Goal: Task Accomplishment & Management: Manage account settings

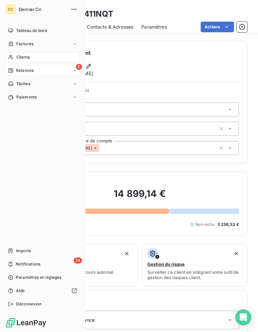
click at [10, 69] on icon at bounding box center [10, 70] width 5 height 5
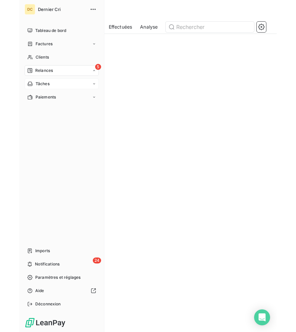
scroll to position [267, 48]
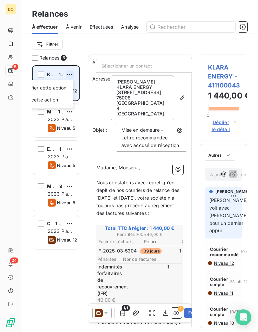
click at [69, 75] on html "DC 5 24 Relances À effectuer À venir Effectuées Analyse Filtrer Relances 5 KLAR…" at bounding box center [129, 166] width 258 height 332
click at [59, 87] on div "Replanifier cette action" at bounding box center [41, 88] width 60 height 11
select select "8"
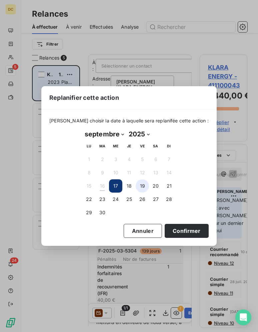
click at [145, 189] on button "19" at bounding box center [142, 186] width 13 height 13
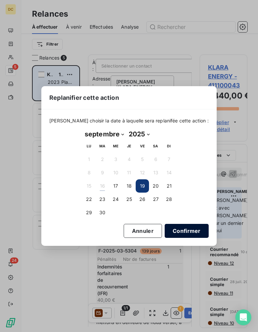
click at [173, 232] on button "Confirmer" at bounding box center [187, 231] width 44 height 14
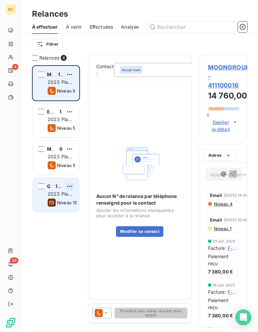
click at [68, 185] on html "DC 4 24 Relances À effectuer À venir Effectuées Analyse Filtrer Relances 4 MOON…" at bounding box center [129, 166] width 258 height 332
click at [58, 199] on div "Replanifier cette action" at bounding box center [41, 200] width 60 height 11
select select "8"
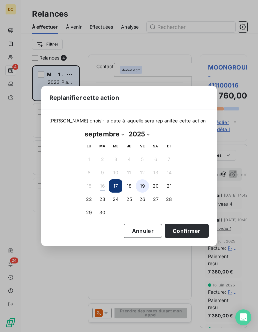
click at [144, 190] on button "19" at bounding box center [142, 186] width 13 height 13
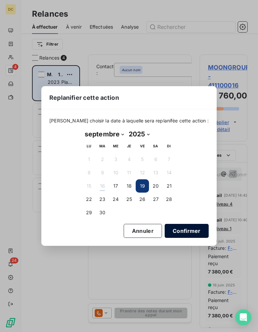
click at [182, 231] on button "Confirmer" at bounding box center [187, 231] width 44 height 14
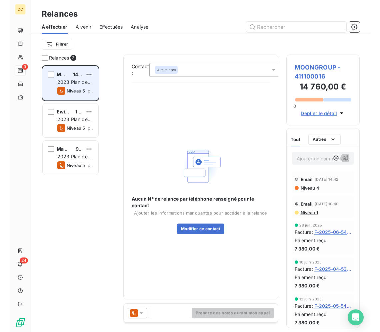
scroll to position [267, 80]
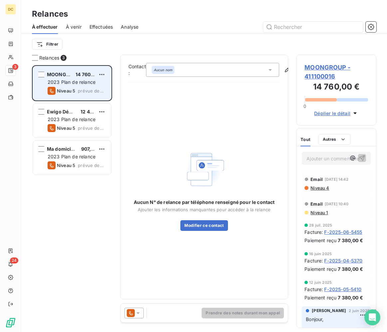
click at [199, 69] on div "Aucun nom" at bounding box center [212, 70] width 133 height 14
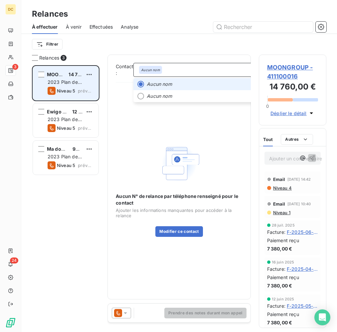
scroll to position [0, 0]
click at [257, 65] on span "MOONGROUP - 411100016" at bounding box center [292, 72] width 51 height 18
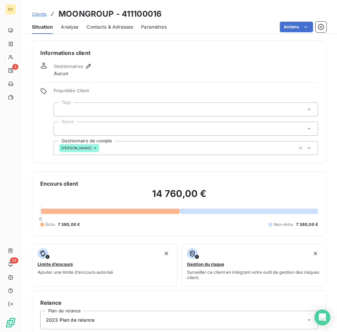
click at [109, 28] on span "Contacts & Adresses" at bounding box center [110, 27] width 47 height 7
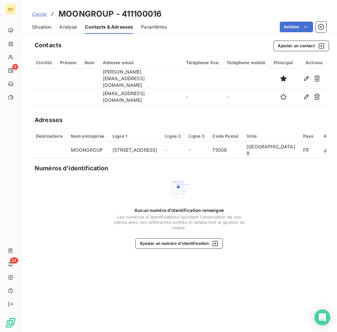
click at [41, 26] on span "Situation" at bounding box center [41, 27] width 19 height 7
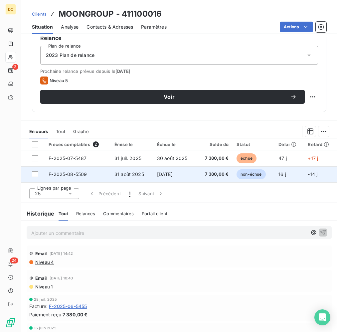
scroll to position [260, 0]
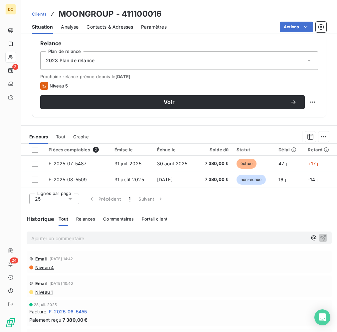
click at [69, 238] on p "Ajouter un commentaire ﻿" at bounding box center [169, 238] width 276 height 8
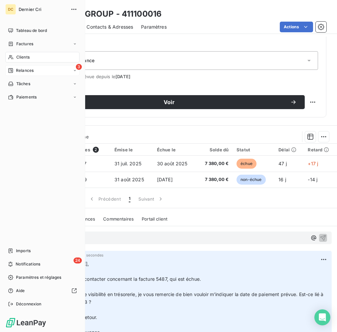
click at [24, 71] on span "Relances" at bounding box center [25, 71] width 18 height 6
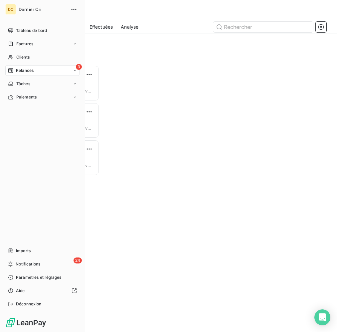
scroll to position [267, 68]
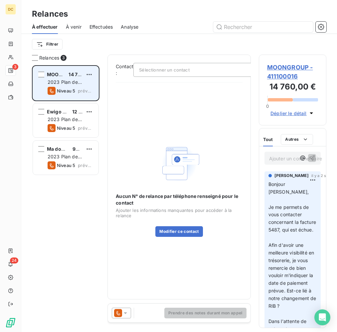
click at [85, 75] on div "MOONGROUP 14 760,00 €" at bounding box center [71, 75] width 46 height 6
click at [87, 74] on html "DC 3 24 Relances À effectuer À venir Effectuées Analyse Filtrer Relances 3 MOON…" at bounding box center [168, 166] width 337 height 332
click at [80, 87] on div "Replanifier cette action" at bounding box center [61, 88] width 60 height 11
select select "8"
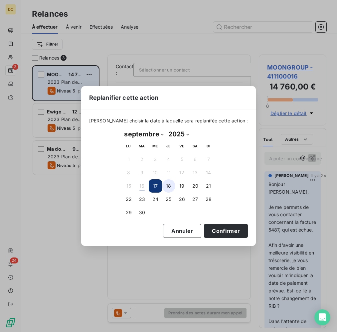
click at [171, 187] on button "18" at bounding box center [168, 186] width 13 height 13
click at [225, 231] on button "Confirmer" at bounding box center [226, 231] width 44 height 14
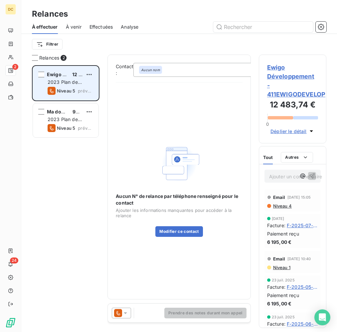
click at [257, 76] on span "Ewigo Développement - 411EWIGODEVELOP" at bounding box center [292, 81] width 51 height 36
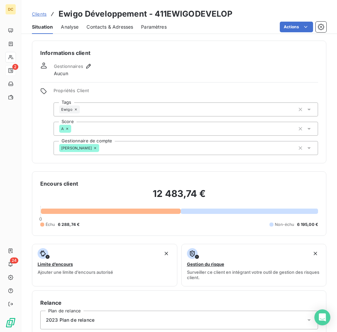
click at [100, 26] on span "Contacts & Adresses" at bounding box center [110, 27] width 47 height 7
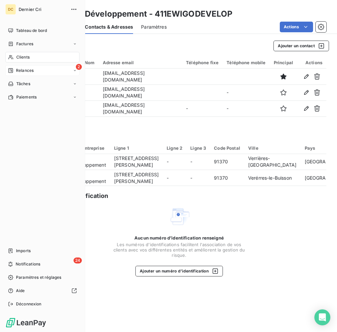
click at [19, 70] on span "Relances" at bounding box center [25, 71] width 18 height 6
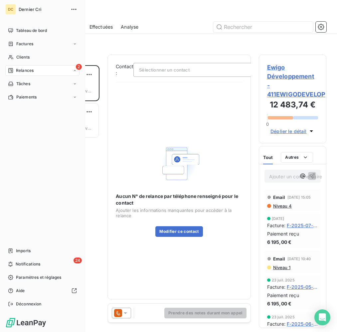
scroll to position [267, 68]
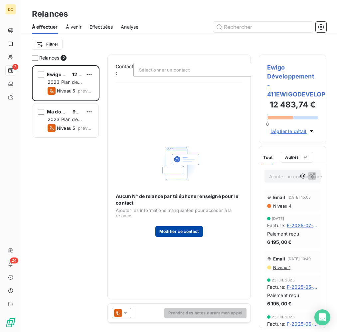
click at [170, 235] on button "Modifier ce contact" at bounding box center [179, 231] width 47 height 11
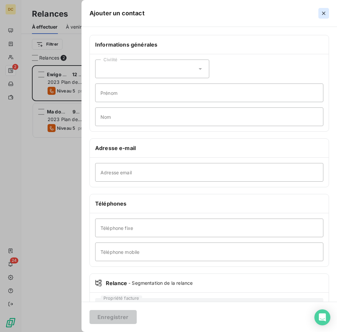
click at [257, 14] on icon "button" at bounding box center [324, 13] width 7 height 7
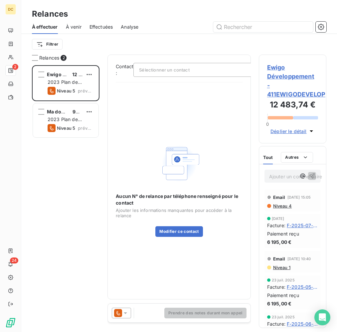
click at [257, 133] on span "Déplier le détail" at bounding box center [289, 131] width 36 height 7
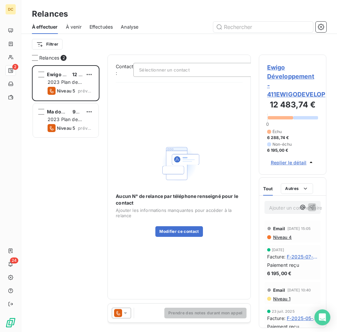
click at [257, 79] on span "Ewigo Développement - 411EWIGODEVELOP" at bounding box center [292, 81] width 51 height 36
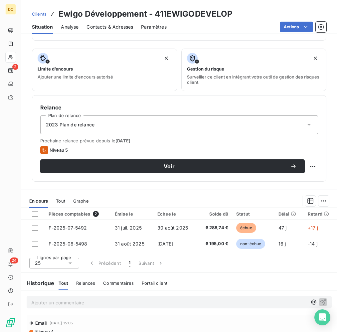
scroll to position [286, 0]
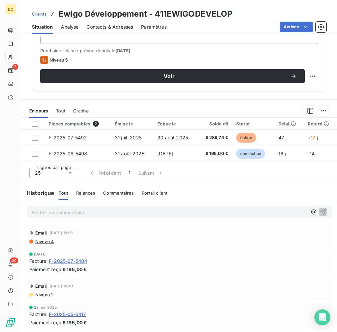
click at [106, 214] on p "Ajouter un commentaire ﻿" at bounding box center [169, 212] width 276 height 8
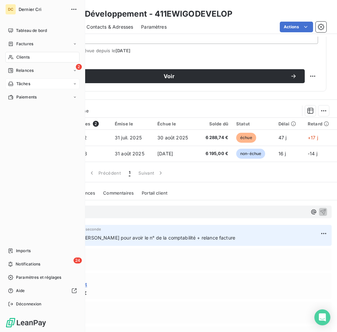
drag, startPoint x: 17, startPoint y: 67, endPoint x: 77, endPoint y: 81, distance: 61.6
click at [17, 67] on div "2 Relances" at bounding box center [42, 70] width 74 height 11
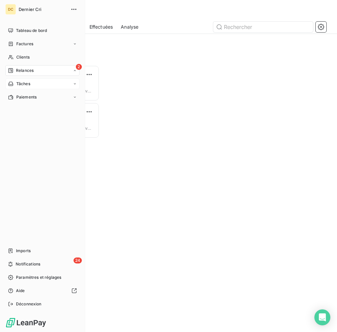
scroll to position [267, 68]
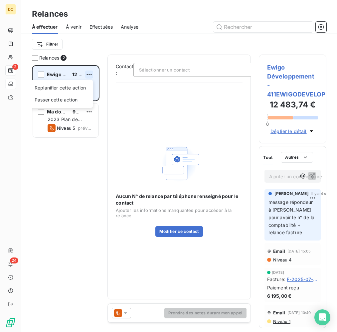
click at [92, 73] on html "DC 2 24 Relances À effectuer À venir Effectuées Analyse Filtrer Relances 2 Ewig…" at bounding box center [168, 166] width 337 height 332
click at [79, 87] on div "Replanifier cette action" at bounding box center [61, 88] width 60 height 11
select select "8"
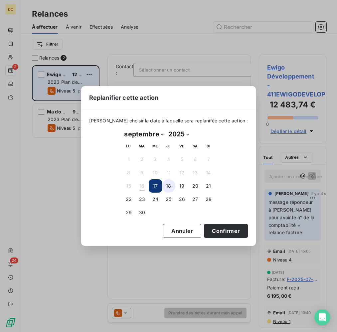
click at [170, 189] on button "18" at bounding box center [168, 186] width 13 height 13
click at [223, 234] on button "Confirmer" at bounding box center [226, 231] width 44 height 14
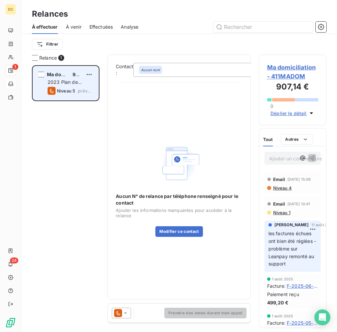
click at [257, 78] on span "Ma domiciliation - 411MADOM" at bounding box center [292, 72] width 51 height 18
